Goal: Task Accomplishment & Management: Use online tool/utility

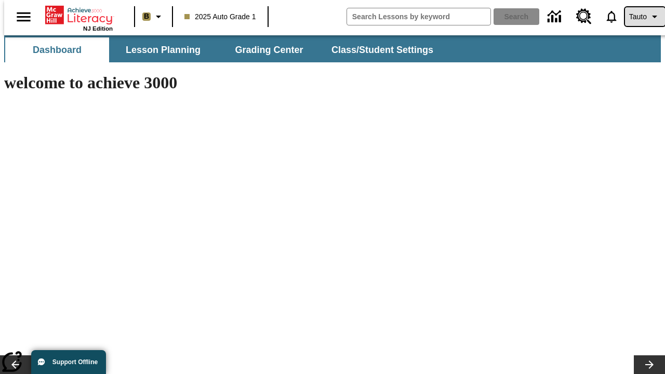
click at [640, 17] on span "Tauto" at bounding box center [638, 16] width 18 height 11
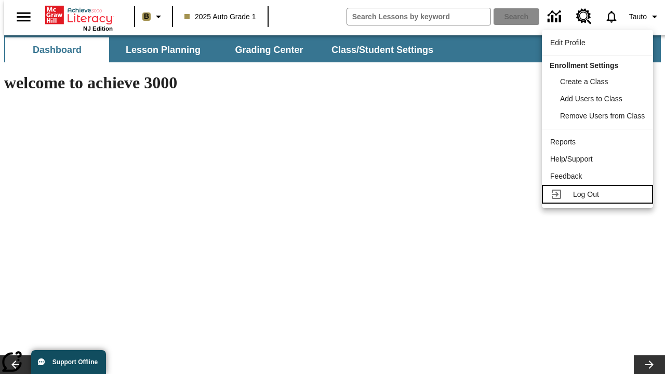
click at [599, 194] on span "Log Out" at bounding box center [586, 194] width 26 height 8
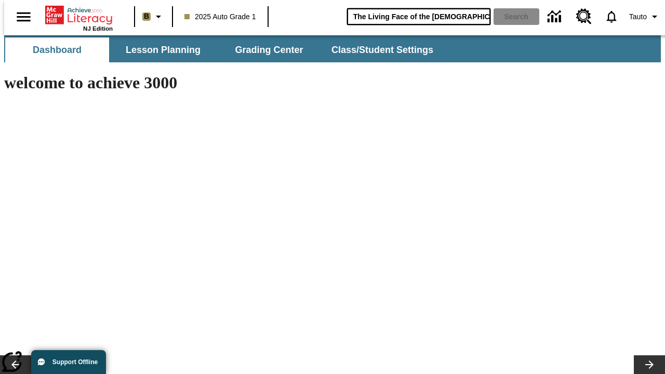
type input "The Living Face of the Māori"
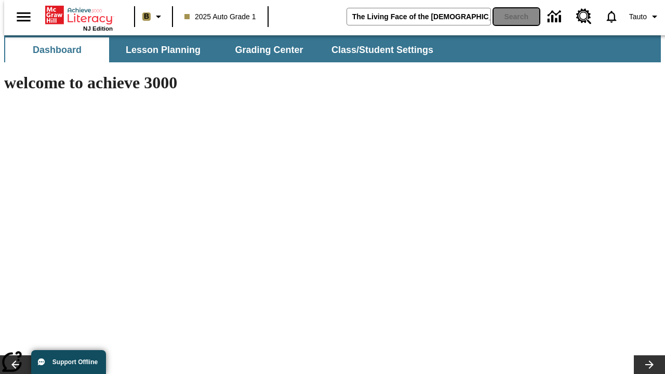
click at [510, 17] on button "Search" at bounding box center [517, 16] width 46 height 17
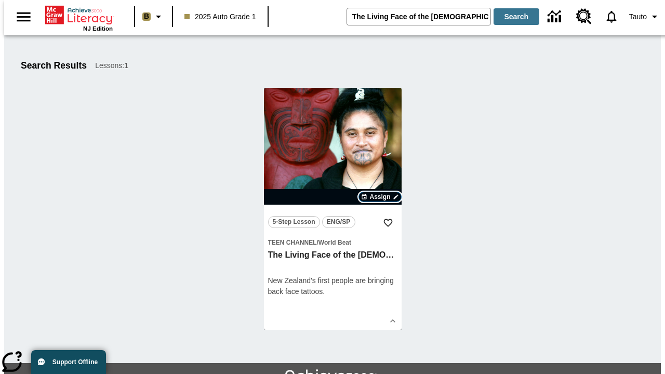
click at [380, 197] on span "Assign" at bounding box center [379, 196] width 21 height 9
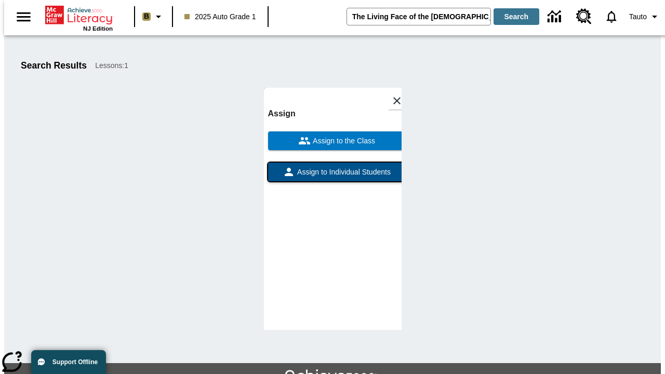
click at [333, 167] on span "Assign to Individual Students" at bounding box center [343, 172] width 96 height 11
